Goal: Transaction & Acquisition: Purchase product/service

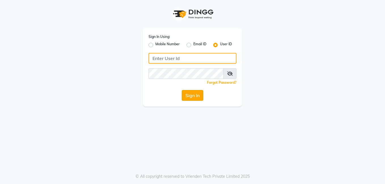
type input "seemashair&skin"
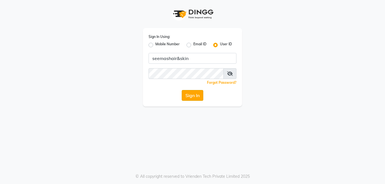
click at [197, 98] on button "Sign In" at bounding box center [193, 95] width 22 height 11
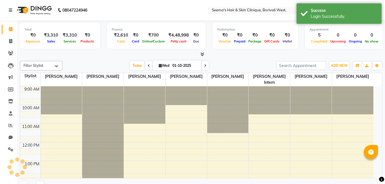
select select "en"
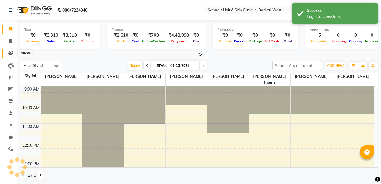
click at [9, 52] on icon at bounding box center [10, 53] width 5 height 4
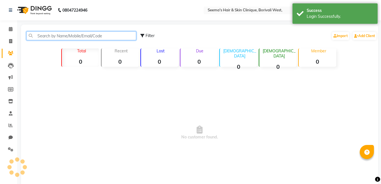
click at [64, 33] on input "text" at bounding box center [81, 35] width 110 height 9
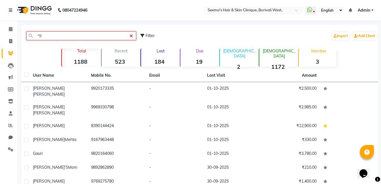
type input "*"
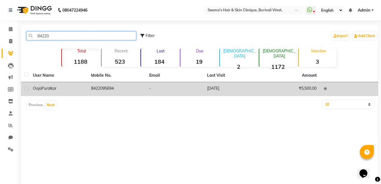
type input "84220"
click at [101, 90] on td "8422095694" at bounding box center [117, 89] width 58 height 14
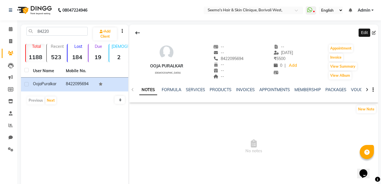
click at [373, 35] on icon at bounding box center [374, 33] width 4 height 4
select select "[DEMOGRAPHIC_DATA]"
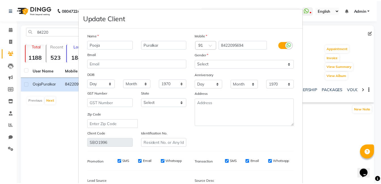
scroll to position [67, 0]
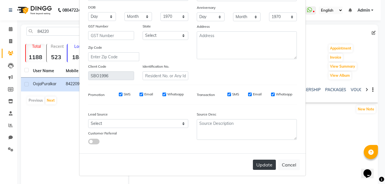
type input "Pooja"
click at [264, 163] on button "Update" at bounding box center [264, 165] width 23 height 10
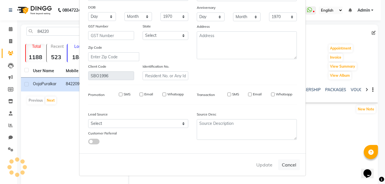
select select
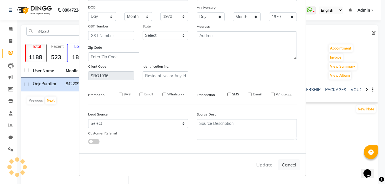
select select
checkbox input "false"
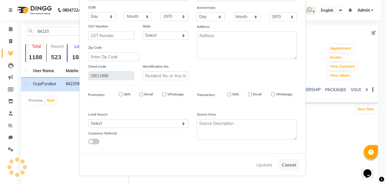
checkbox input "false"
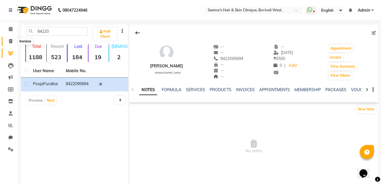
click at [11, 41] on icon at bounding box center [10, 41] width 3 height 4
select select "service"
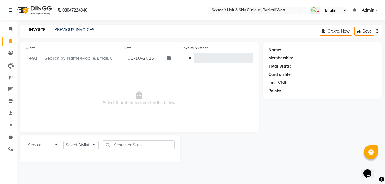
type input "1836"
select select "8084"
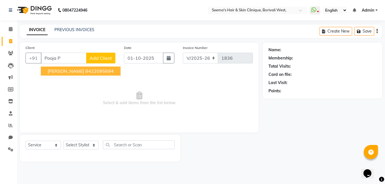
click at [59, 72] on span "[PERSON_NAME]" at bounding box center [66, 71] width 37 height 6
type input "8422095694"
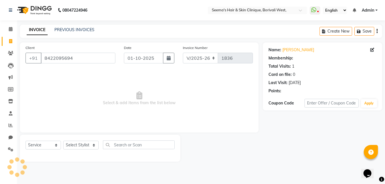
select select "1: Object"
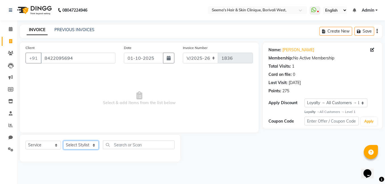
click at [94, 145] on select "Select Stylist [PERSON_NAME] [PERSON_NAME] [PERSON_NAME] [PERSON_NAME] [PERSON_…" at bounding box center [80, 145] width 35 height 9
select select "75453"
click at [63, 141] on select "Select Stylist [PERSON_NAME] [PERSON_NAME] [PERSON_NAME] [PERSON_NAME] [PERSON_…" at bounding box center [80, 145] width 35 height 9
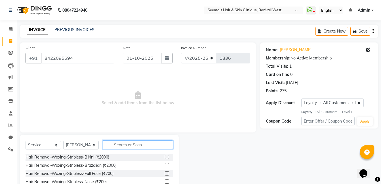
click at [132, 144] on input "text" at bounding box center [138, 145] width 70 height 9
type input "P"
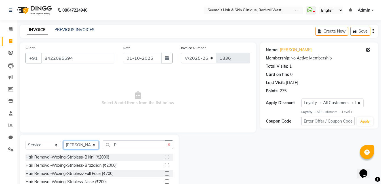
click at [97, 144] on select "Select Stylist [PERSON_NAME] [PERSON_NAME] [PERSON_NAME] [PERSON_NAME] [PERSON_…" at bounding box center [80, 145] width 35 height 9
select select "78302"
click at [63, 141] on select "Select Stylist [PERSON_NAME] [PERSON_NAME] [PERSON_NAME] [PERSON_NAME] [PERSON_…" at bounding box center [80, 145] width 35 height 9
click at [126, 150] on div "Select Service Product Membership Package Voucher Prepaid Gift Card Select Styl…" at bounding box center [100, 147] width 148 height 13
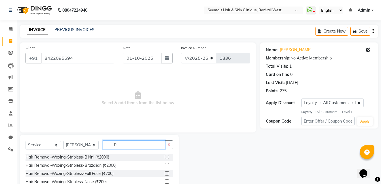
click at [126, 146] on input "P" at bounding box center [134, 145] width 62 height 9
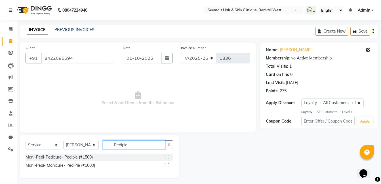
type input "Pedipie"
click at [168, 158] on label at bounding box center [167, 157] width 4 height 4
click at [168, 158] on input "checkbox" at bounding box center [167, 158] width 4 height 4
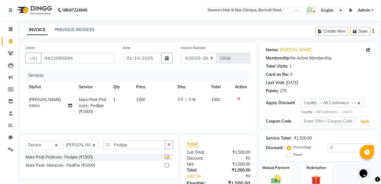
checkbox input "false"
click at [136, 99] on span "1500" at bounding box center [140, 99] width 9 height 5
select select "78302"
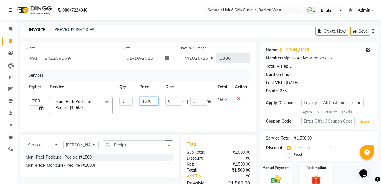
click at [147, 101] on input "1500" at bounding box center [149, 101] width 19 height 9
type input "1700"
click at [158, 115] on td "1700" at bounding box center [149, 106] width 26 height 24
select select "78302"
click at [94, 147] on select "Select Stylist [PERSON_NAME] [PERSON_NAME] [PERSON_NAME] [PERSON_NAME] [PERSON_…" at bounding box center [80, 145] width 35 height 9
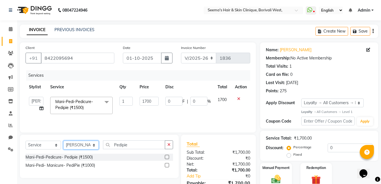
select select "75453"
click at [63, 141] on select "Select Stylist [PERSON_NAME] [PERSON_NAME] [PERSON_NAME] [PERSON_NAME] [PERSON_…" at bounding box center [80, 145] width 35 height 9
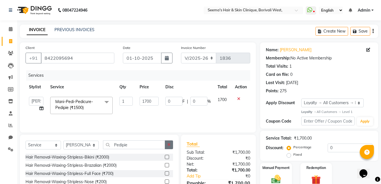
click at [168, 148] on button "button" at bounding box center [169, 145] width 8 height 9
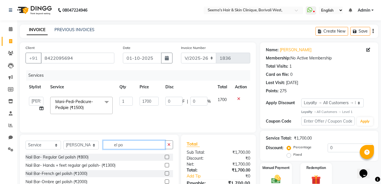
type input "el po"
click at [165, 158] on label at bounding box center [167, 157] width 4 height 4
click at [165, 158] on input "checkbox" at bounding box center [167, 158] width 4 height 4
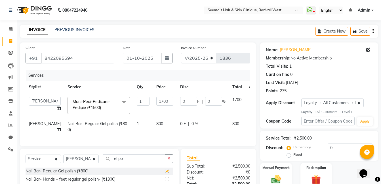
checkbox input "false"
click at [153, 122] on td "800" at bounding box center [165, 127] width 24 height 19
select select "75453"
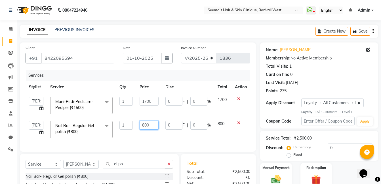
click at [145, 124] on input "800" at bounding box center [149, 125] width 19 height 9
type input "500"
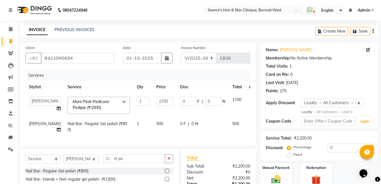
click at [153, 131] on td "500" at bounding box center [165, 127] width 24 height 19
select select "75453"
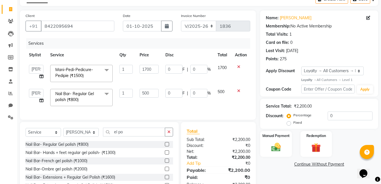
scroll to position [66, 0]
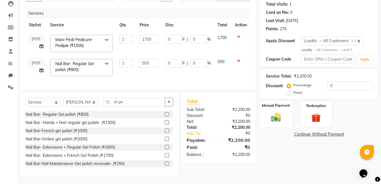
click at [277, 114] on img at bounding box center [276, 117] width 16 height 11
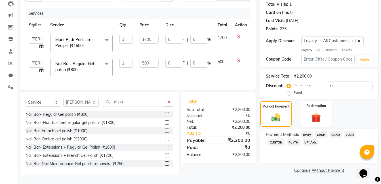
click at [322, 132] on span "CASH" at bounding box center [321, 135] width 12 height 7
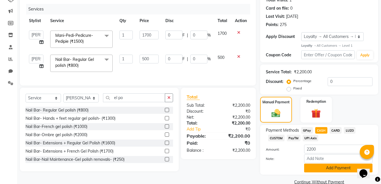
click at [326, 170] on button "Add Payment" at bounding box center [338, 168] width 68 height 9
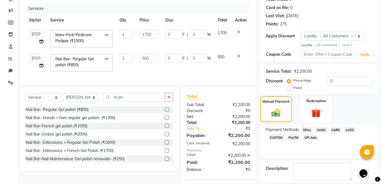
scroll to position [108, 0]
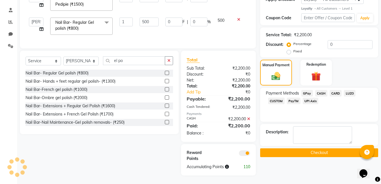
click at [295, 150] on button "Checkout" at bounding box center [319, 153] width 118 height 9
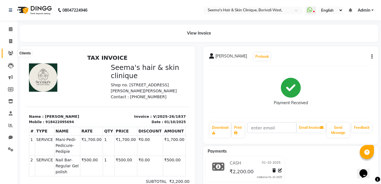
click at [10, 52] on icon at bounding box center [10, 53] width 5 height 4
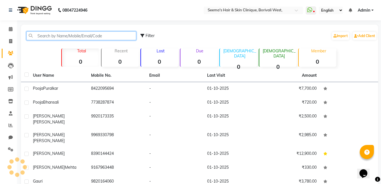
click at [45, 36] on input "text" at bounding box center [81, 35] width 110 height 9
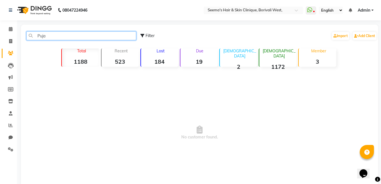
click at [93, 37] on input "Puja" at bounding box center [81, 35] width 110 height 9
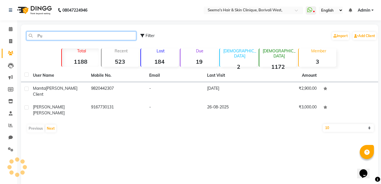
type input "P"
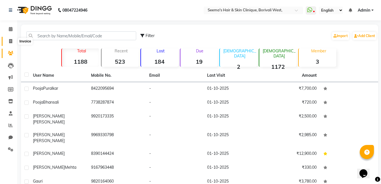
click at [9, 40] on span at bounding box center [11, 41] width 10 height 7
select select "service"
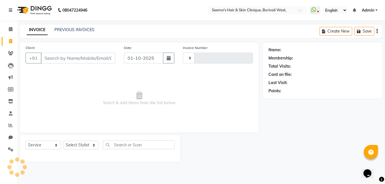
type input "1838"
select select "8084"
type input "O"
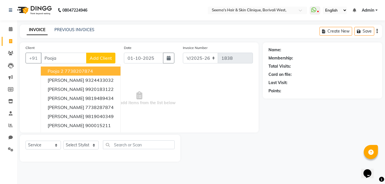
type input "Pooja"
click at [106, 57] on span "Add Client" at bounding box center [101, 58] width 22 height 6
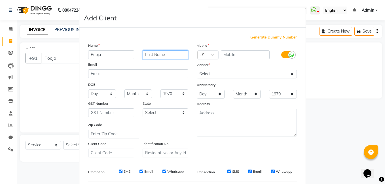
click at [154, 56] on input "text" at bounding box center [166, 54] width 46 height 9
type input "Segani"
click at [227, 55] on input "text" at bounding box center [245, 54] width 49 height 9
click at [259, 36] on span "Generate Dummy Number" at bounding box center [273, 38] width 47 height 6
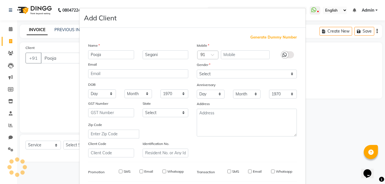
type input "1357900000102"
checkbox input "false"
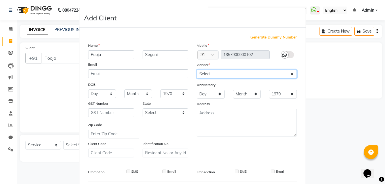
click at [261, 73] on select "Select [DEMOGRAPHIC_DATA] [DEMOGRAPHIC_DATA] Other Prefer Not To Say" at bounding box center [247, 74] width 100 height 9
select select "[DEMOGRAPHIC_DATA]"
click at [197, 70] on select "Select [DEMOGRAPHIC_DATA] [DEMOGRAPHIC_DATA] Other Prefer Not To Say" at bounding box center [247, 74] width 100 height 9
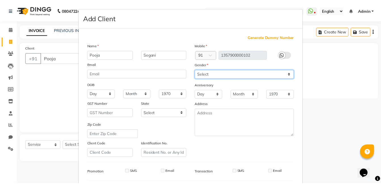
scroll to position [77, 0]
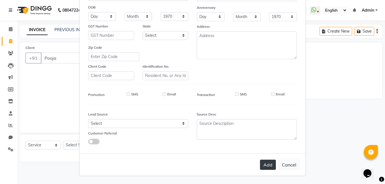
click at [269, 166] on button "Add" at bounding box center [268, 165] width 16 height 10
type input "1357900000102"
select select
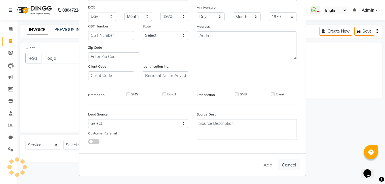
select select
checkbox input "false"
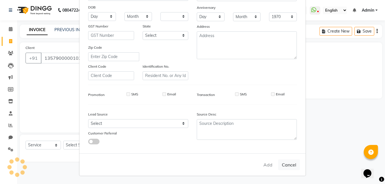
checkbox input "false"
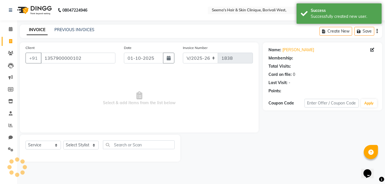
select select "1: Object"
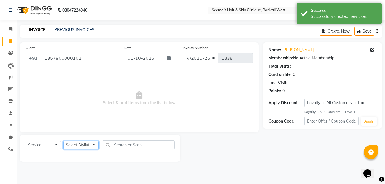
click at [94, 144] on select "Select Stylist [PERSON_NAME] [PERSON_NAME] [PERSON_NAME] [PERSON_NAME] [PERSON_…" at bounding box center [80, 145] width 35 height 9
select select "75453"
click at [63, 141] on select "Select Stylist [PERSON_NAME] [PERSON_NAME] [PERSON_NAME] [PERSON_NAME] [PERSON_…" at bounding box center [80, 145] width 35 height 9
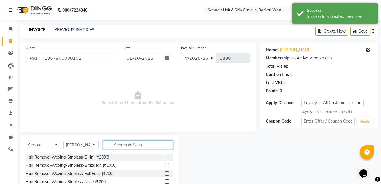
click at [118, 146] on input "text" at bounding box center [138, 145] width 70 height 9
type input "Th"
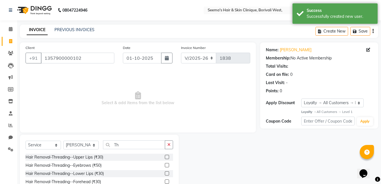
click at [166, 167] on div at bounding box center [169, 165] width 8 height 7
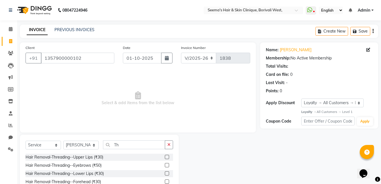
click at [165, 165] on label at bounding box center [167, 165] width 4 height 4
click at [165, 165] on input "checkbox" at bounding box center [167, 166] width 4 height 4
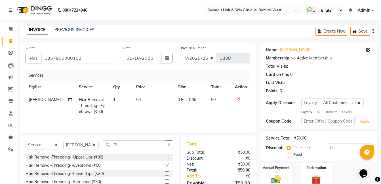
checkbox input "false"
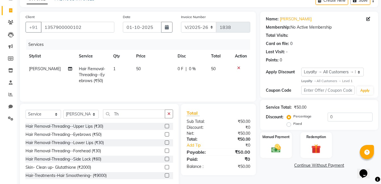
scroll to position [43, 0]
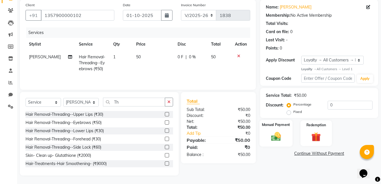
click at [275, 139] on img at bounding box center [276, 136] width 16 height 11
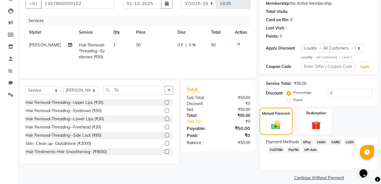
scroll to position [61, 0]
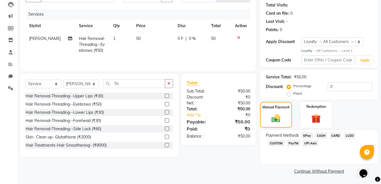
click at [323, 134] on span "CASH" at bounding box center [321, 135] width 12 height 7
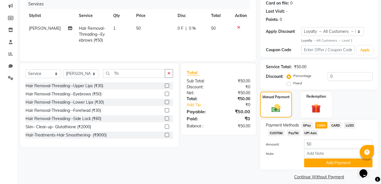
scroll to position [77, 0]
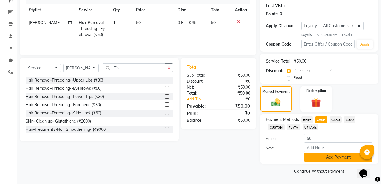
click at [328, 156] on button "Add Payment" at bounding box center [338, 157] width 68 height 9
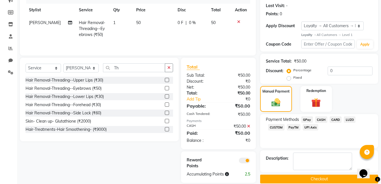
click at [329, 178] on button "Checkout" at bounding box center [319, 179] width 118 height 9
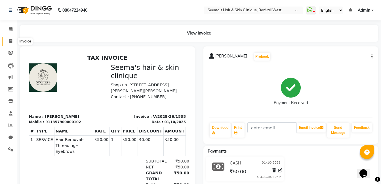
click at [10, 41] on icon at bounding box center [10, 41] width 3 height 4
select select "service"
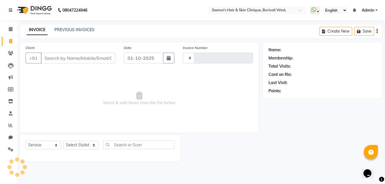
type input "1839"
select select "8084"
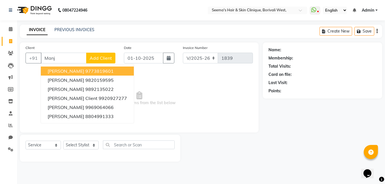
click at [57, 69] on span "[PERSON_NAME]" at bounding box center [66, 71] width 37 height 6
type input "9773819601"
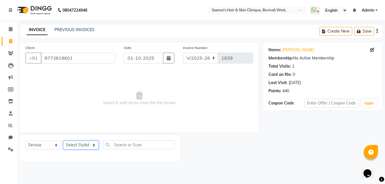
click at [94, 146] on select "Select Stylist [PERSON_NAME] [PERSON_NAME] [PERSON_NAME] [PERSON_NAME] [PERSON_…" at bounding box center [80, 145] width 35 height 9
select select "75553"
click at [63, 141] on select "Select Stylist [PERSON_NAME] [PERSON_NAME] [PERSON_NAME] [PERSON_NAME] [PERSON_…" at bounding box center [80, 145] width 35 height 9
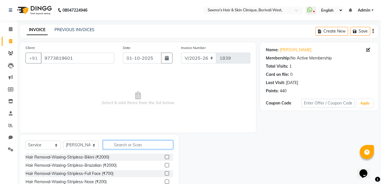
click at [117, 144] on input "text" at bounding box center [138, 145] width 70 height 9
type input "lobal"
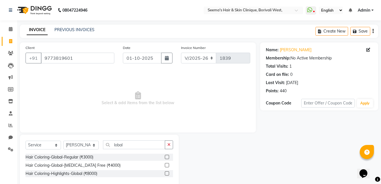
click at [166, 165] on label at bounding box center [167, 165] width 4 height 4
click at [166, 165] on input "checkbox" at bounding box center [167, 166] width 4 height 4
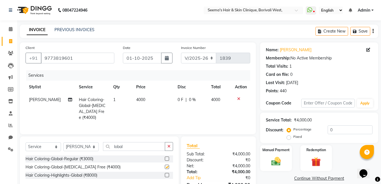
checkbox input "false"
click at [169, 146] on icon "button" at bounding box center [168, 147] width 3 height 4
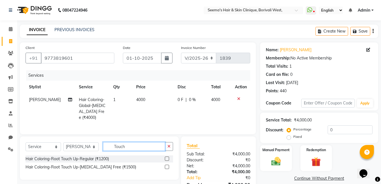
type input "Touch"
click at [168, 158] on label at bounding box center [167, 159] width 4 height 4
click at [168, 158] on input "checkbox" at bounding box center [167, 159] width 4 height 4
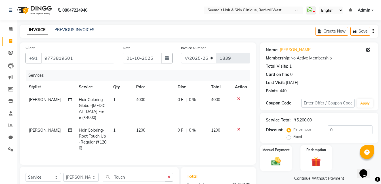
checkbox input "false"
click at [168, 178] on button "button" at bounding box center [169, 177] width 8 height 9
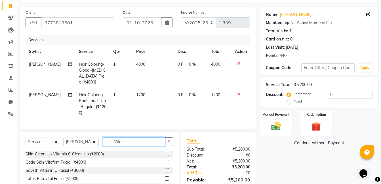
scroll to position [61, 0]
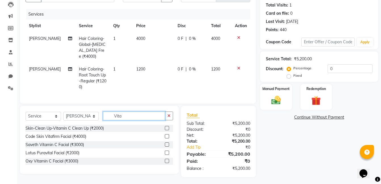
type input "Vita"
click at [168, 135] on label at bounding box center [167, 136] width 4 height 4
click at [168, 135] on input "checkbox" at bounding box center [167, 137] width 4 height 4
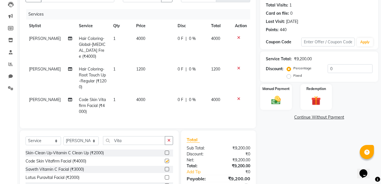
checkbox input "false"
click at [169, 139] on icon "button" at bounding box center [168, 141] width 3 height 4
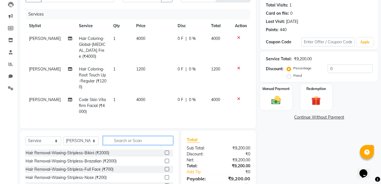
type input "D"
type input "Face"
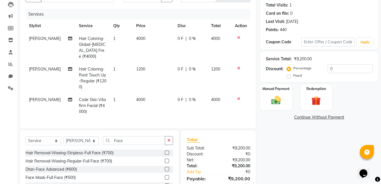
click at [166, 167] on label at bounding box center [167, 169] width 4 height 4
click at [166, 168] on input "checkbox" at bounding box center [167, 170] width 4 height 4
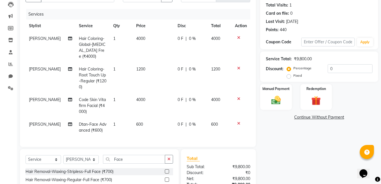
checkbox input "false"
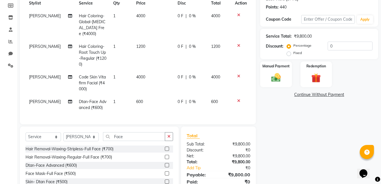
scroll to position [109, 0]
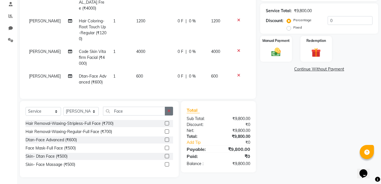
click at [170, 109] on icon "button" at bounding box center [168, 111] width 3 height 4
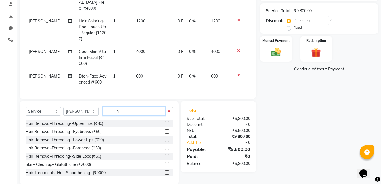
type input "Th"
click at [165, 130] on label at bounding box center [167, 132] width 4 height 4
click at [165, 130] on input "checkbox" at bounding box center [167, 132] width 4 height 4
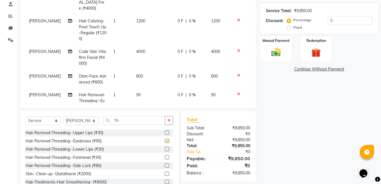
checkbox input "false"
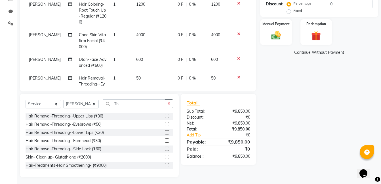
scroll to position [128, 0]
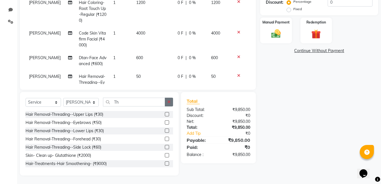
click at [170, 101] on icon "button" at bounding box center [168, 102] width 3 height 4
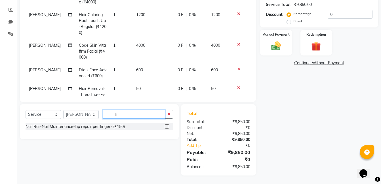
type input "T"
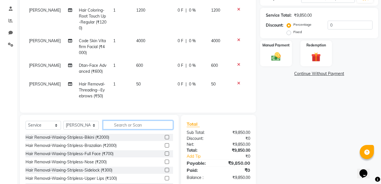
scroll to position [107, 0]
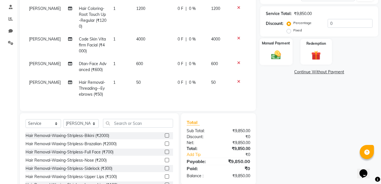
click at [278, 56] on img at bounding box center [276, 54] width 16 height 11
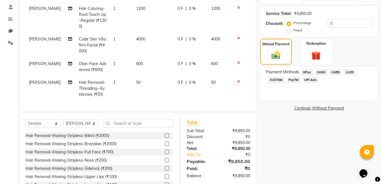
click at [336, 71] on span "CARD" at bounding box center [336, 72] width 12 height 7
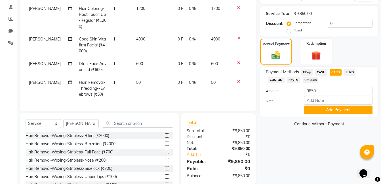
scroll to position [128, 0]
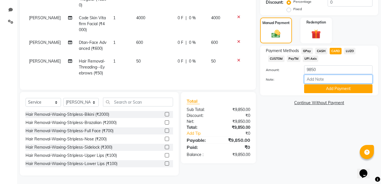
click at [321, 80] on input "Note:" at bounding box center [338, 79] width 68 height 9
type input "Tip 500 Rekha"
click at [335, 90] on button "Add Payment" at bounding box center [338, 89] width 68 height 9
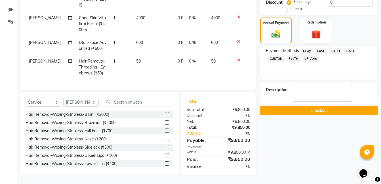
click at [321, 109] on button "Checkout" at bounding box center [319, 110] width 118 height 9
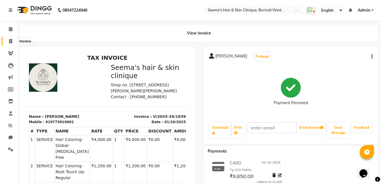
click at [11, 42] on icon at bounding box center [10, 41] width 3 height 4
select select "service"
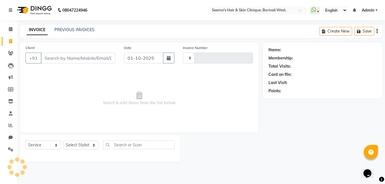
type input "1840"
select select "8084"
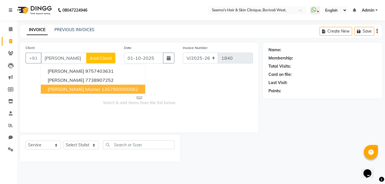
click at [69, 89] on span "[PERSON_NAME] Master" at bounding box center [74, 90] width 53 height 6
type input "1357900000062"
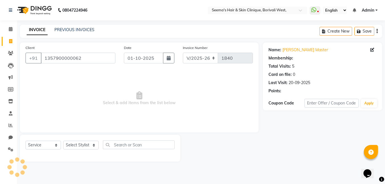
select select "1: Object"
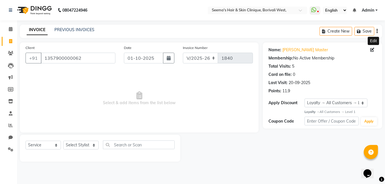
click at [373, 49] on icon at bounding box center [372, 50] width 4 height 4
select select "[DEMOGRAPHIC_DATA]"
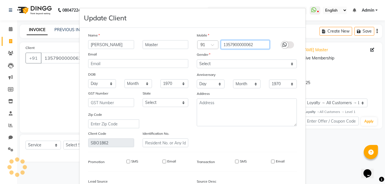
click at [255, 46] on input "1357900000062" at bounding box center [245, 44] width 49 height 9
type input "1"
type input "9136130105"
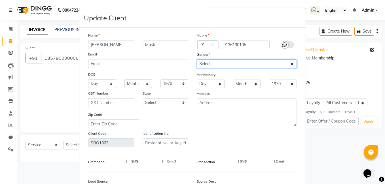
click at [289, 64] on select "Select [DEMOGRAPHIC_DATA] [DEMOGRAPHIC_DATA] Other Prefer Not To Say" at bounding box center [247, 64] width 100 height 9
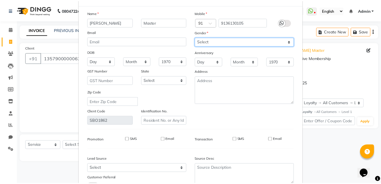
scroll to position [67, 0]
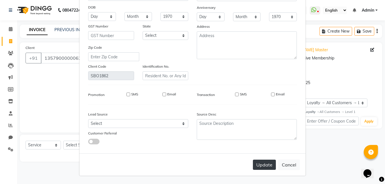
click at [259, 166] on button "Update" at bounding box center [264, 165] width 23 height 10
type input "9136130105"
select select
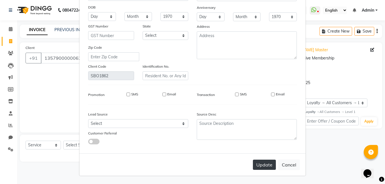
select select
checkbox input "false"
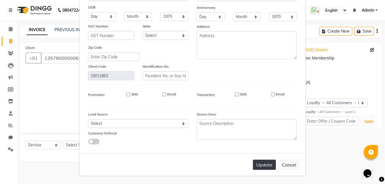
checkbox input "false"
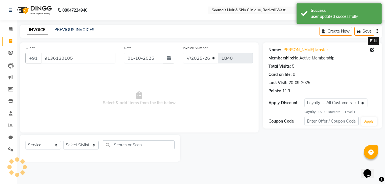
select select "1: Object"
click at [94, 146] on select "Select Stylist [PERSON_NAME] [PERSON_NAME] [PERSON_NAME] [PERSON_NAME] [PERSON_…" at bounding box center [80, 145] width 35 height 9
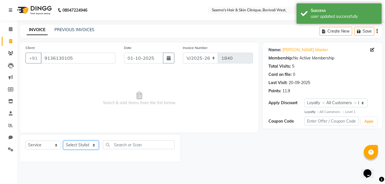
select select "75882"
click at [63, 141] on select "Select Stylist [PERSON_NAME] [PERSON_NAME] [PERSON_NAME] [PERSON_NAME] [PERSON_…" at bounding box center [80, 145] width 35 height 9
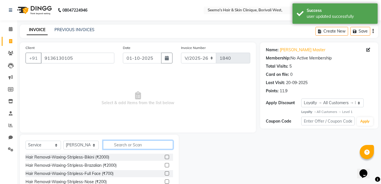
click at [116, 147] on input "text" at bounding box center [138, 145] width 70 height 9
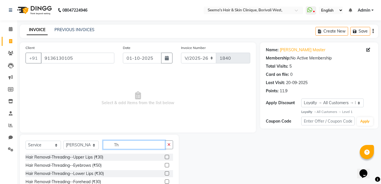
type input "Th"
click at [165, 165] on div at bounding box center [169, 165] width 8 height 7
click at [165, 165] on label at bounding box center [167, 165] width 4 height 4
click at [165, 165] on input "checkbox" at bounding box center [167, 166] width 4 height 4
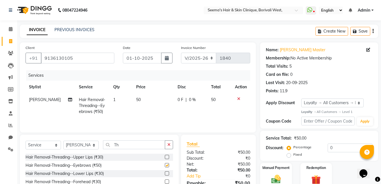
checkbox input "false"
click at [96, 147] on select "Select Stylist [PERSON_NAME] [PERSON_NAME] [PERSON_NAME] [PERSON_NAME] [PERSON_…" at bounding box center [80, 145] width 35 height 9
select select "75554"
click at [63, 141] on select "Select Stylist [PERSON_NAME] [PERSON_NAME] [PERSON_NAME] [PERSON_NAME] [PERSON_…" at bounding box center [80, 145] width 35 height 9
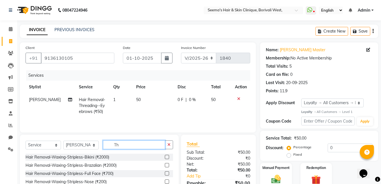
click at [125, 144] on input "Th" at bounding box center [134, 145] width 62 height 9
type input "T"
type input "Upper"
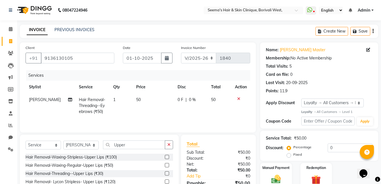
click at [168, 158] on label at bounding box center [167, 157] width 4 height 4
click at [168, 158] on input "checkbox" at bounding box center [167, 158] width 4 height 4
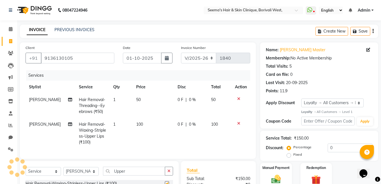
checkbox input "false"
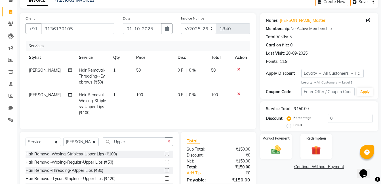
scroll to position [61, 0]
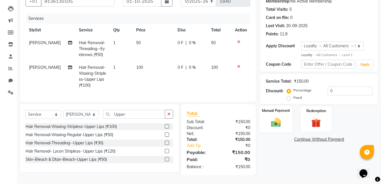
click at [277, 120] on img at bounding box center [276, 122] width 16 height 11
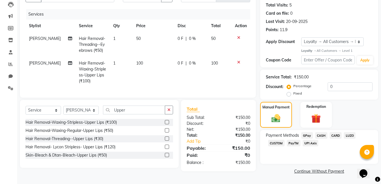
click at [321, 135] on span "CASH" at bounding box center [321, 135] width 12 height 7
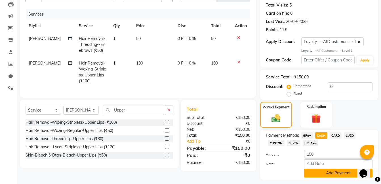
click at [327, 175] on button "Add Payment" at bounding box center [338, 173] width 68 height 9
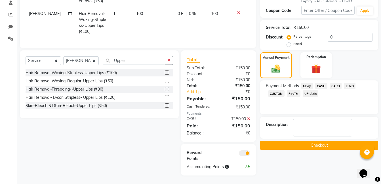
scroll to position [115, 0]
click at [333, 142] on button "Checkout" at bounding box center [319, 145] width 118 height 9
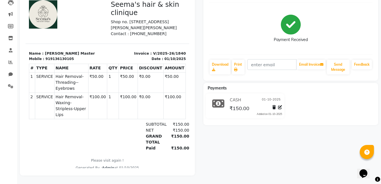
scroll to position [68, 0]
